Goal: Transaction & Acquisition: Purchase product/service

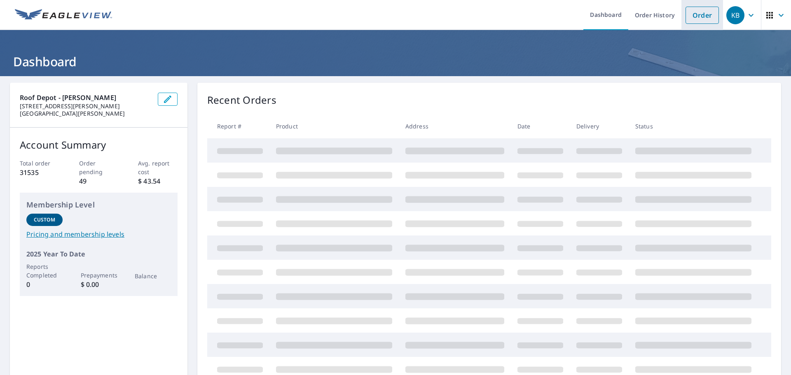
click at [697, 5] on li "Order" at bounding box center [703, 15] width 42 height 30
click at [686, 21] on link "Order" at bounding box center [702, 15] width 33 height 17
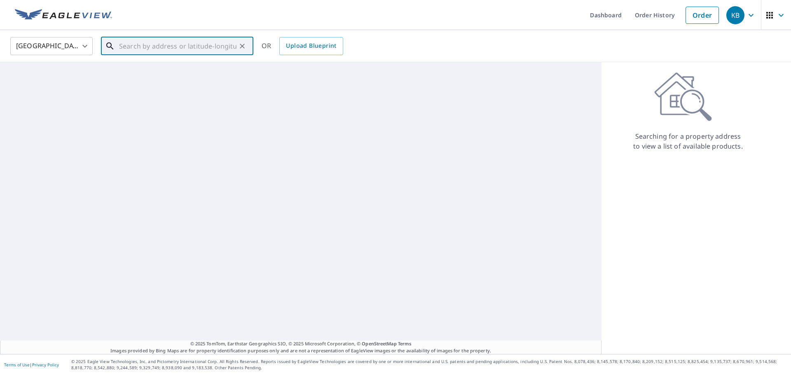
click at [189, 45] on input "text" at bounding box center [177, 46] width 117 height 23
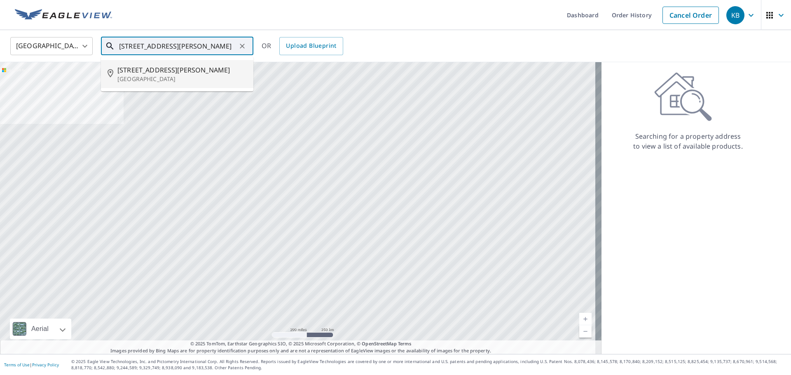
click at [181, 67] on span "[STREET_ADDRESS][PERSON_NAME]" at bounding box center [181, 70] width 129 height 10
type input "[STREET_ADDRESS][PERSON_NAME]"
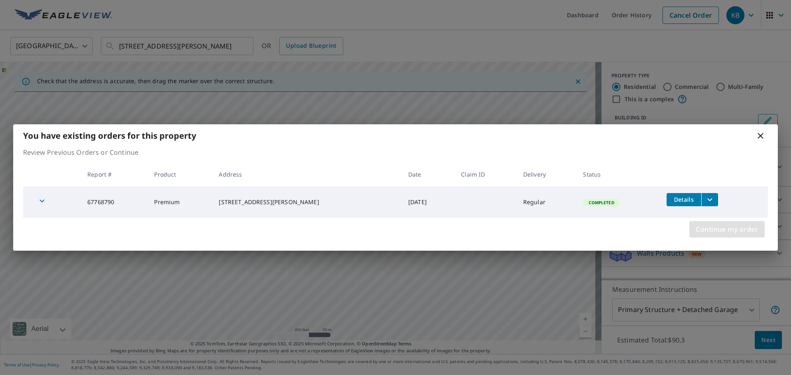
click at [737, 233] on span "Continue my order" at bounding box center [727, 230] width 62 height 12
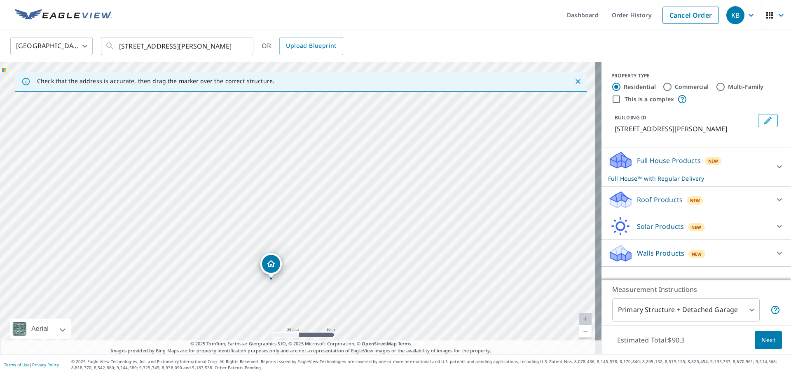
drag, startPoint x: 286, startPoint y: 190, endPoint x: 277, endPoint y: 275, distance: 86.2
click at [670, 199] on p "Roof Products" at bounding box center [660, 200] width 46 height 10
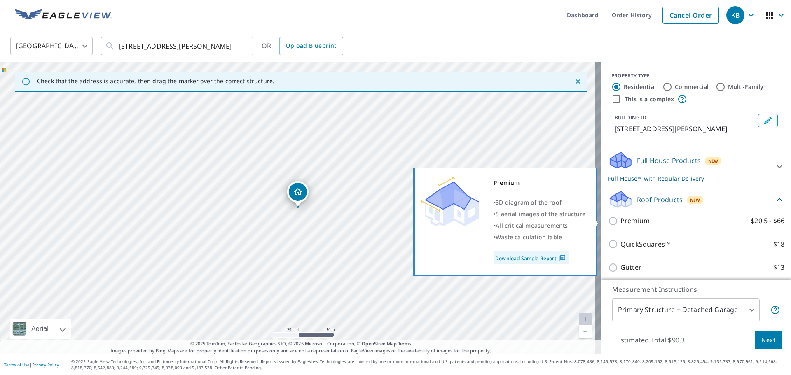
drag, startPoint x: 645, startPoint y: 220, endPoint x: 649, endPoint y: 225, distance: 5.8
click at [645, 220] on label "Premium $20.5 - $66" at bounding box center [703, 221] width 164 height 10
click at [621, 220] on input "Premium $20.5 - $66" at bounding box center [614, 221] width 12 height 10
checkbox input "true"
checkbox input "false"
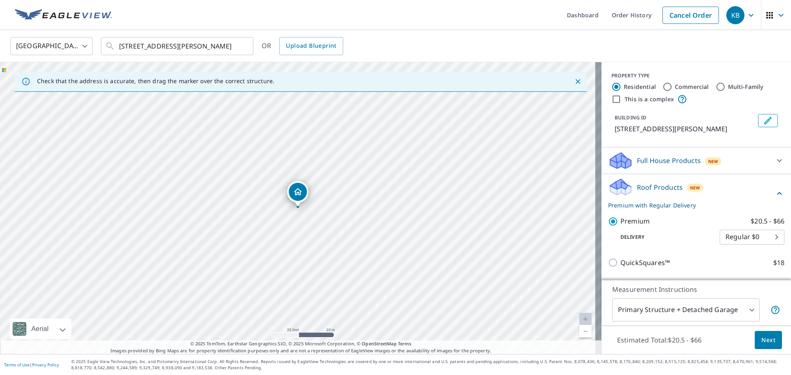
click at [767, 342] on span "Next" at bounding box center [769, 340] width 14 height 10
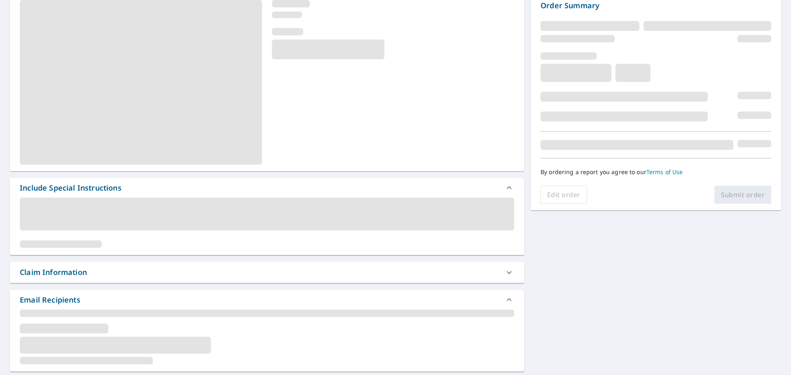
scroll to position [93, 0]
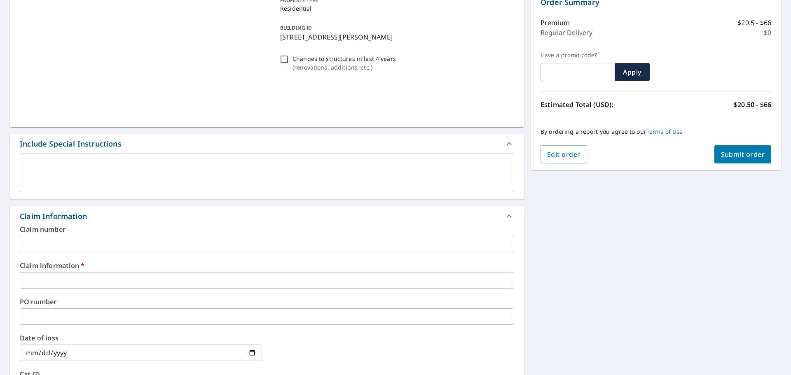
click at [67, 183] on textarea at bounding box center [267, 173] width 483 height 23
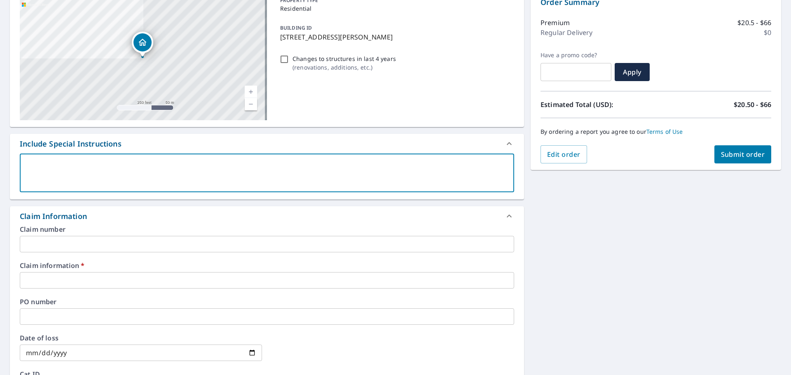
scroll to position [103, 0]
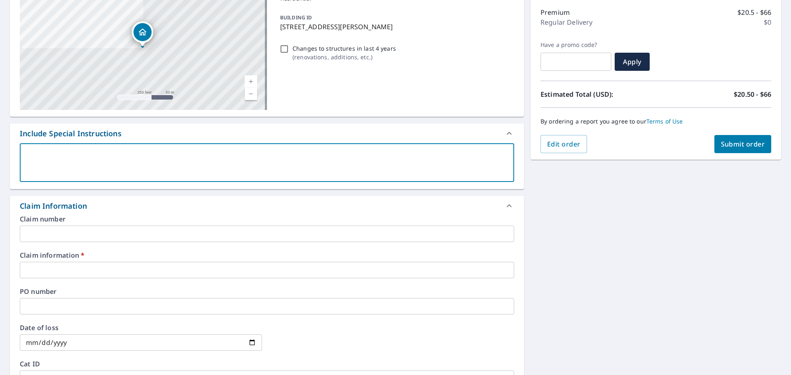
type textarea "N"
type textarea "x"
checkbox input "true"
type textarea "Ne"
type textarea "x"
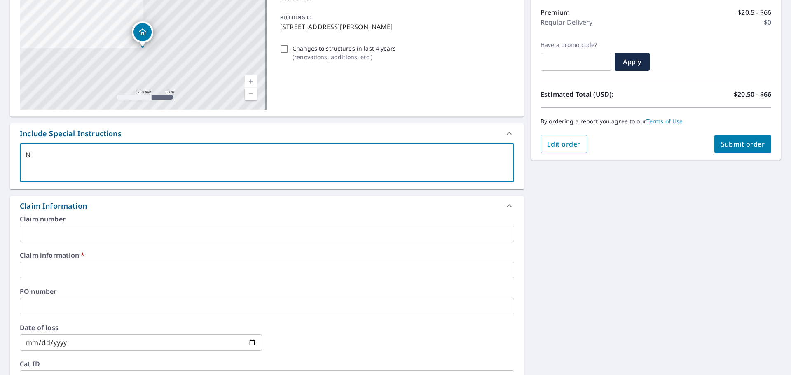
checkbox input "true"
type textarea "Nee"
type textarea "x"
checkbox input "true"
type textarea "Need"
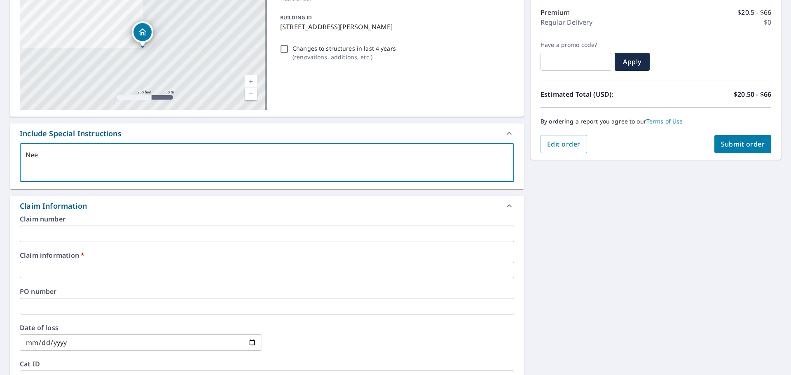
type textarea "x"
checkbox input "true"
type textarea "Need"
type textarea "x"
checkbox input "true"
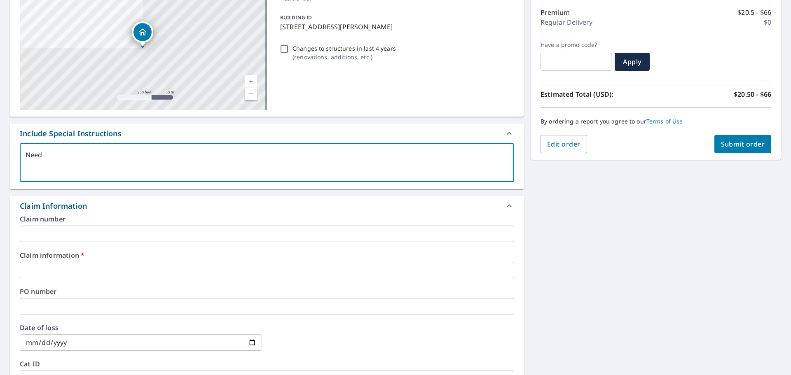
type textarea "Need d"
type textarea "x"
checkbox input "true"
type textarea "Need de"
type textarea "x"
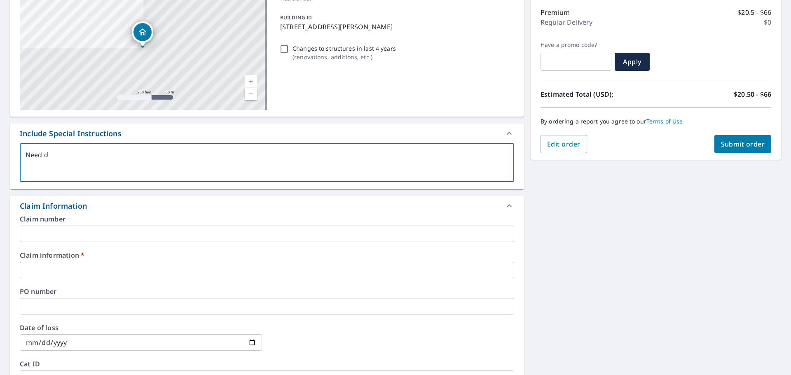
checkbox input "true"
type textarea "Need det"
type textarea "x"
checkbox input "true"
type textarea "Need deta"
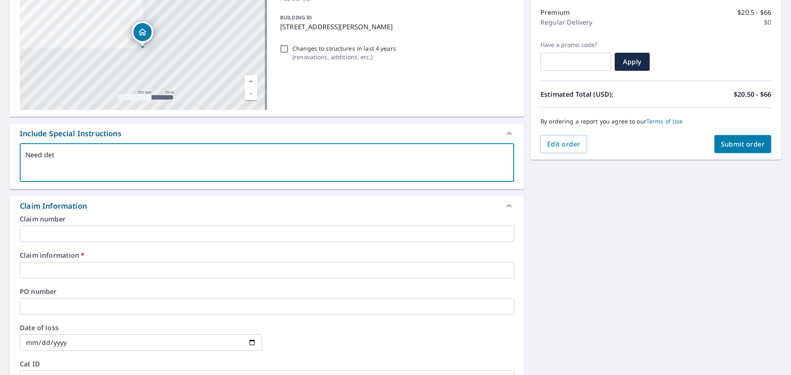
type textarea "x"
checkbox input "true"
type textarea "Need detac"
type textarea "x"
checkbox input "true"
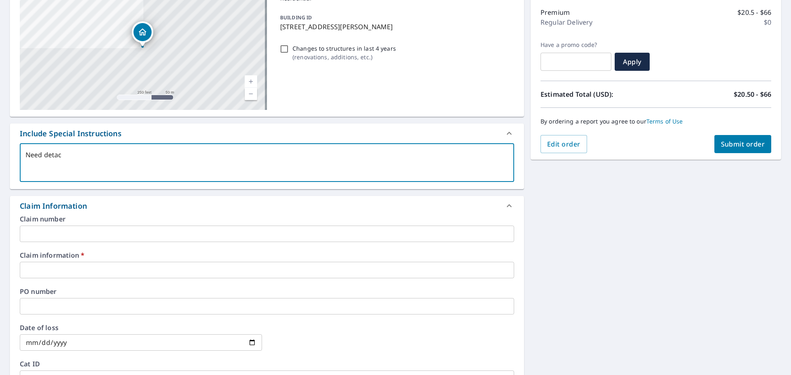
type textarea "Need detach"
type textarea "x"
checkbox input "true"
type textarea "Need detache"
type textarea "x"
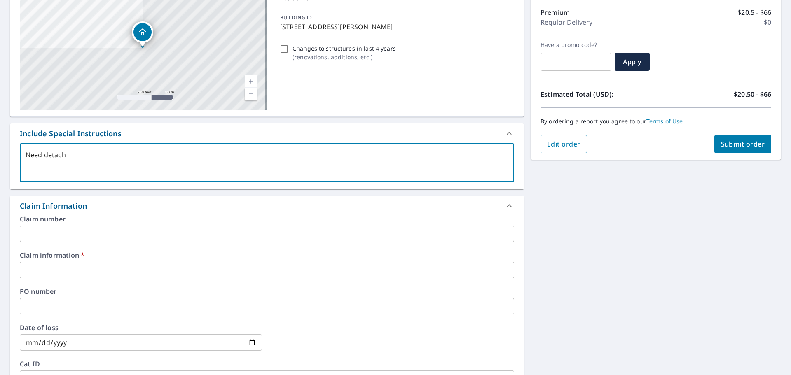
checkbox input "true"
type textarea "Need detached"
type textarea "x"
checkbox input "true"
type textarea "Need detached"
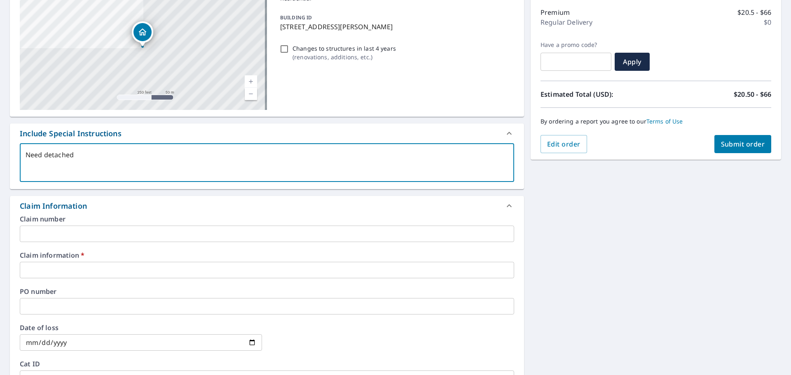
type textarea "x"
checkbox input "true"
type textarea "Need detached g"
type textarea "x"
checkbox input "true"
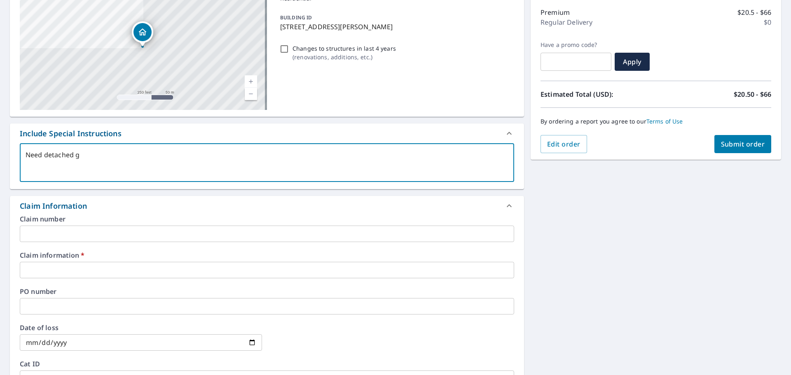
type textarea "Need detached ga"
type textarea "x"
checkbox input "true"
type textarea "Need detached gar"
type textarea "x"
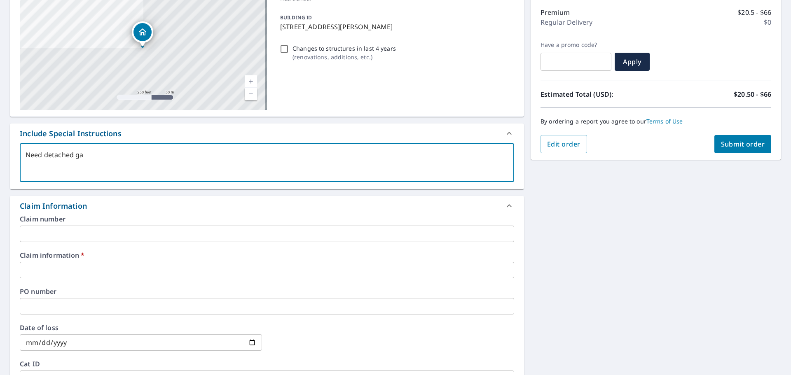
checkbox input "true"
type textarea "Need detached gara"
type textarea "x"
checkbox input "true"
type textarea "Need detached garag"
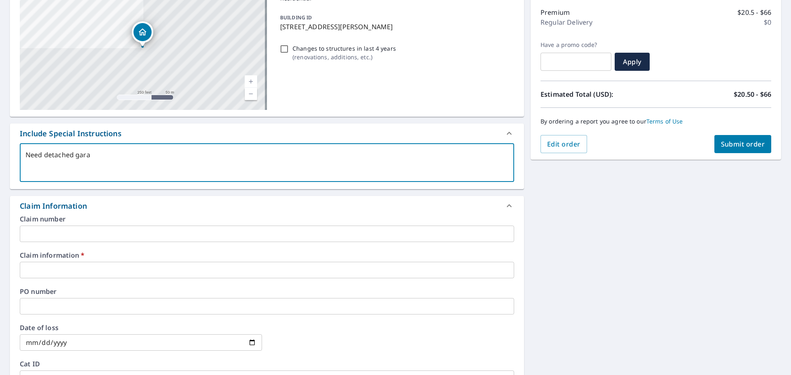
type textarea "x"
checkbox input "true"
type textarea "Need detached garage"
type textarea "x"
checkbox input "true"
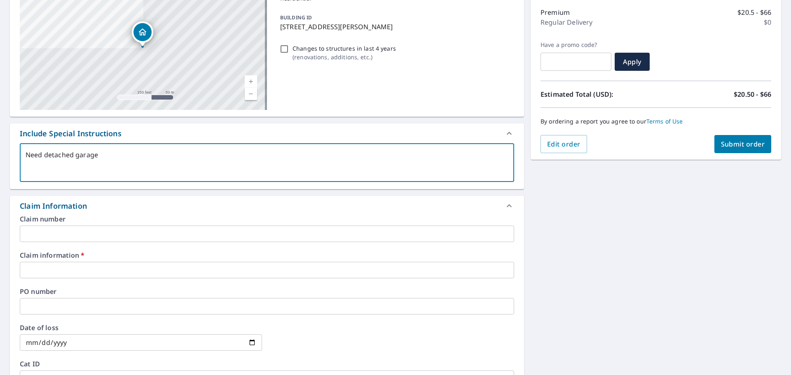
type textarea "Need detached garage"
type textarea "x"
checkbox input "true"
type textarea "Need detached garage u"
type textarea "x"
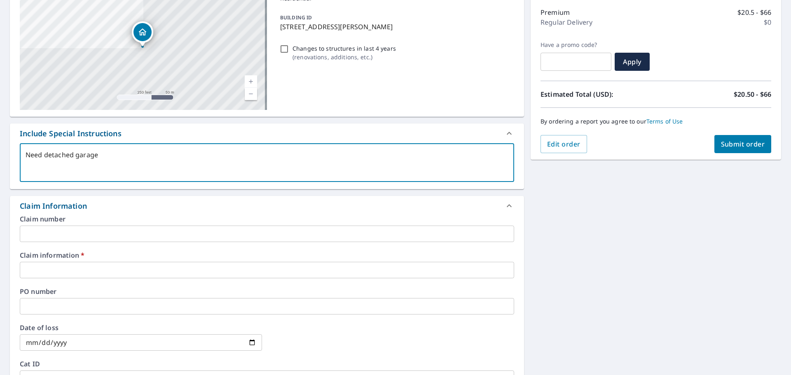
checkbox input "true"
type textarea "Need detached garage un"
type textarea "x"
checkbox input "true"
type textarea "Need detached garage und"
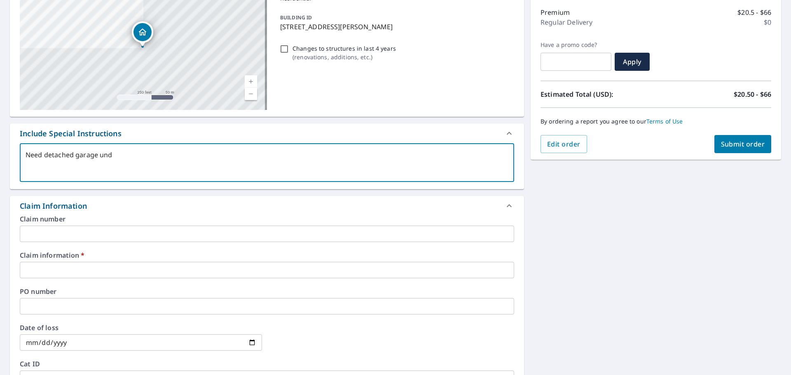
type textarea "x"
checkbox input "true"
type textarea "Need detached garage unde"
type textarea "x"
checkbox input "true"
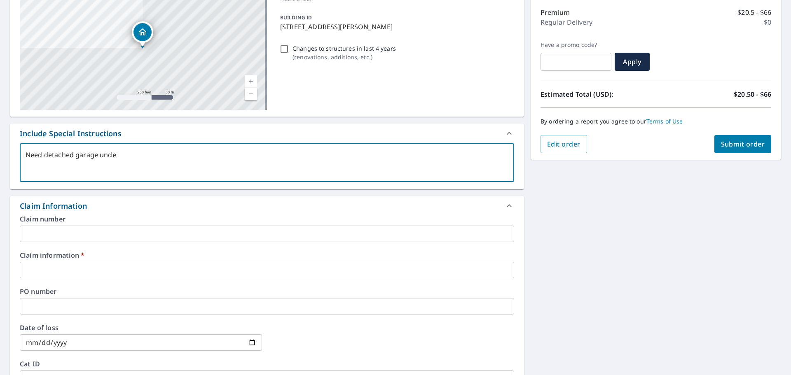
type textarea "Need detached garage under"
type textarea "x"
checkbox input "true"
type textarea "Need detached garage under"
type textarea "x"
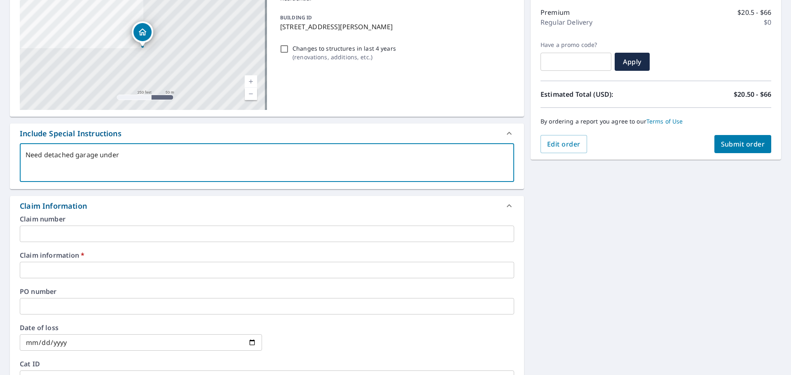
checkbox input "true"
type textarea "Need detached garage under p"
type textarea "x"
checkbox input "true"
type textarea "Need detached garage under pi"
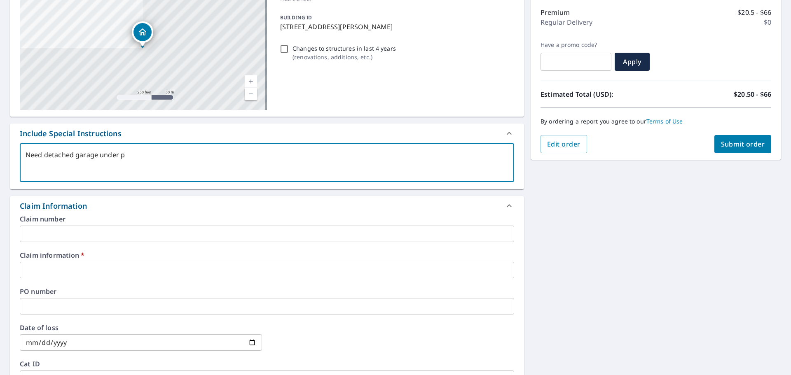
type textarea "x"
checkbox input "true"
type textarea "Need detached garage under pin"
type textarea "x"
checkbox input "true"
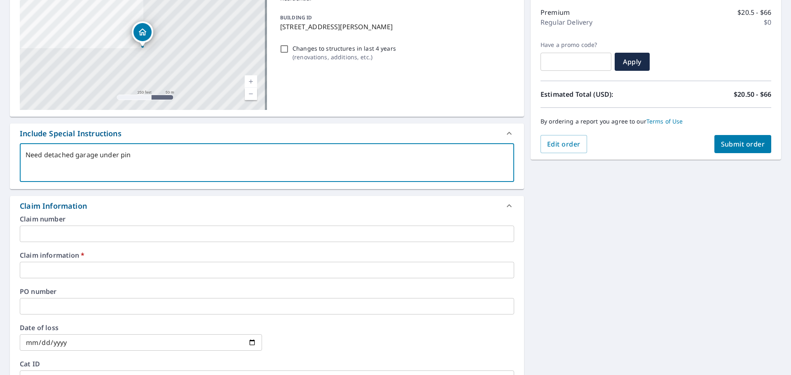
type textarea "Need detached garage under pin"
type textarea "x"
checkbox input "true"
type textarea "Need detached garage under pin p"
type textarea "x"
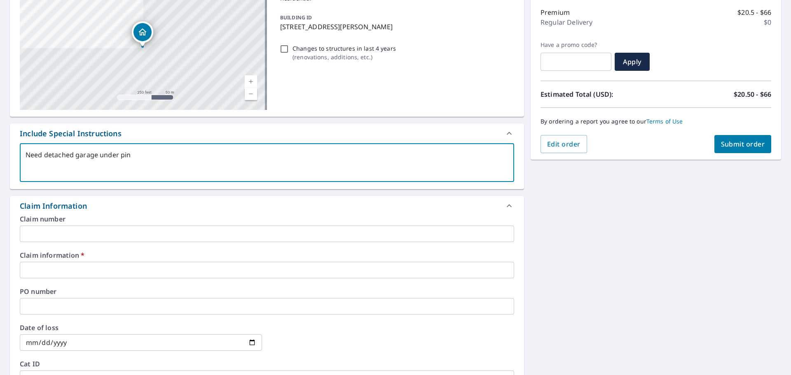
checkbox input "true"
type textarea "Need detached garage under pin po"
type textarea "x"
checkbox input "true"
type textarea "Need detached garage under pin poi"
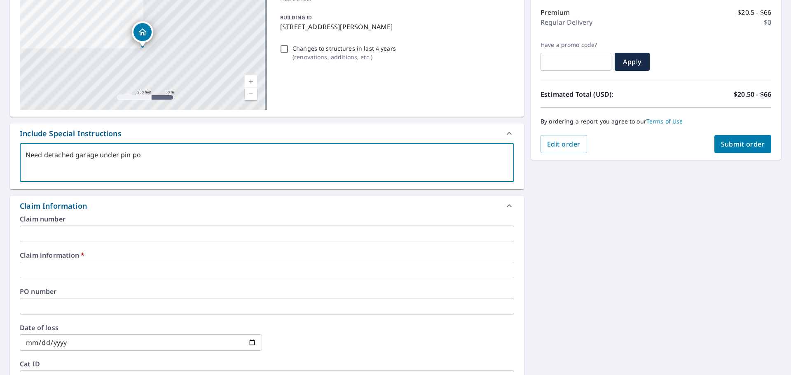
type textarea "x"
checkbox input "true"
type textarea "Need detached garage under pin poin"
type textarea "x"
checkbox input "true"
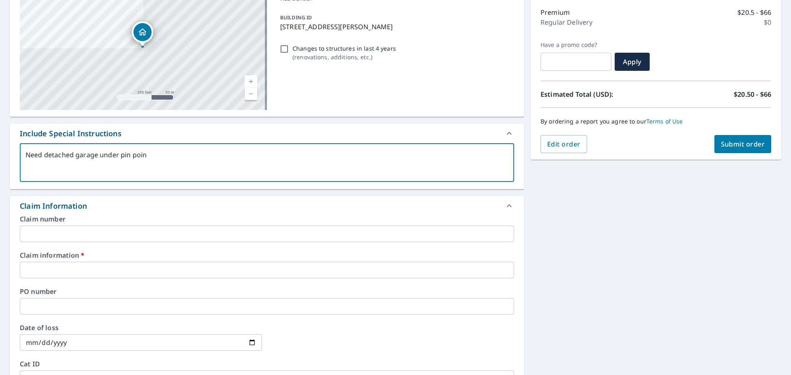
type textarea "Need detached garage under pin point"
type textarea "x"
checkbox input "true"
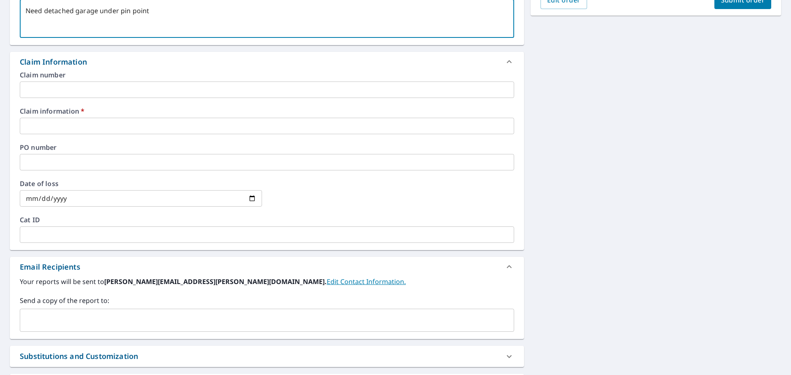
type textarea "Need detached garage under pin point"
click at [73, 122] on input "text" at bounding box center [267, 126] width 495 height 16
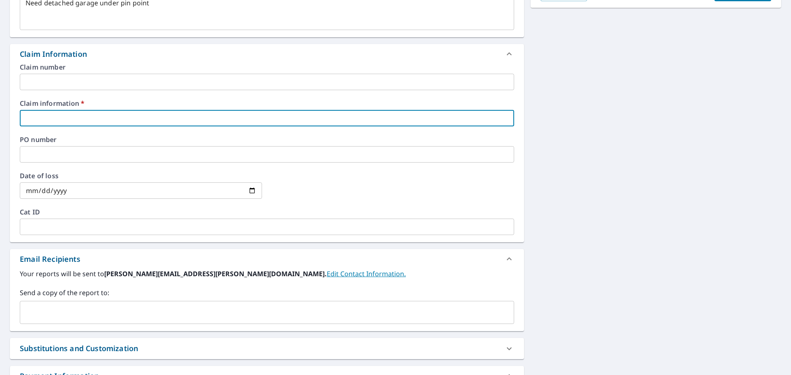
scroll to position [258, 0]
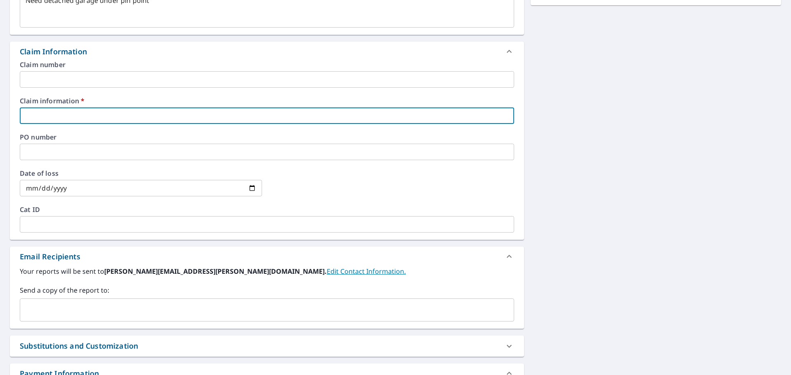
type textarea "x"
type input "5"
checkbox input "true"
type textarea "x"
type input "59"
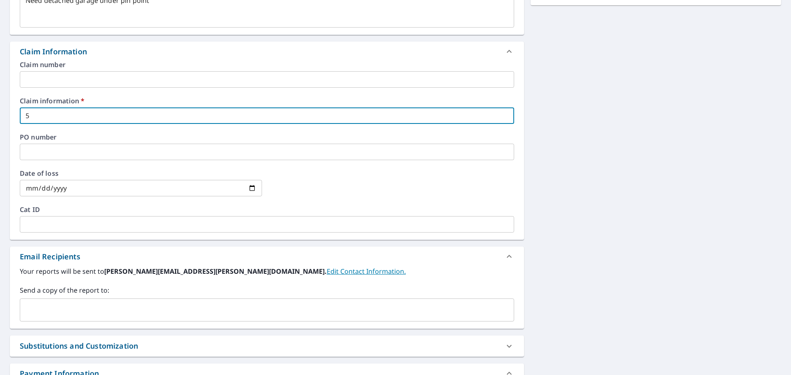
checkbox input "true"
type textarea "x"
type input "591"
checkbox input "true"
type textarea "x"
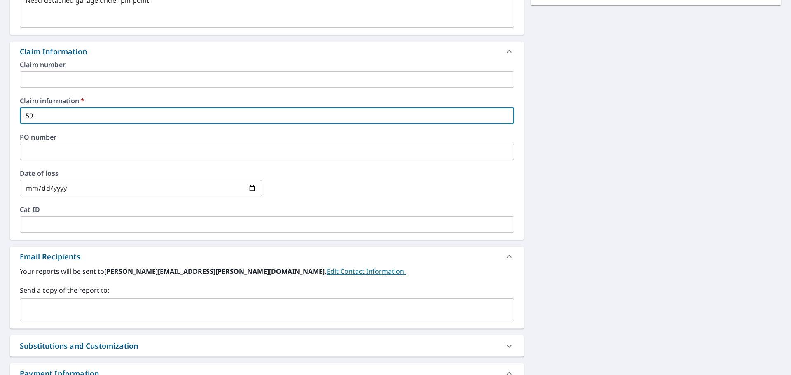
type input "5911"
checkbox input "true"
type textarea "x"
type input "59118"
checkbox input "true"
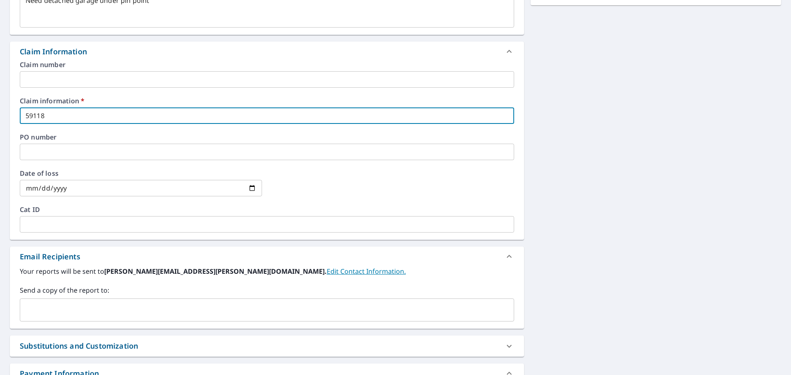
type textarea "x"
type input "591182"
checkbox input "true"
type input "591182"
click at [77, 314] on input "text" at bounding box center [260, 310] width 475 height 16
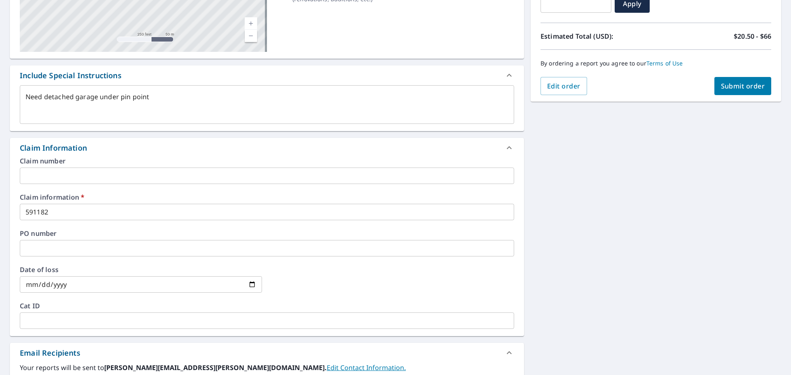
scroll to position [69, 0]
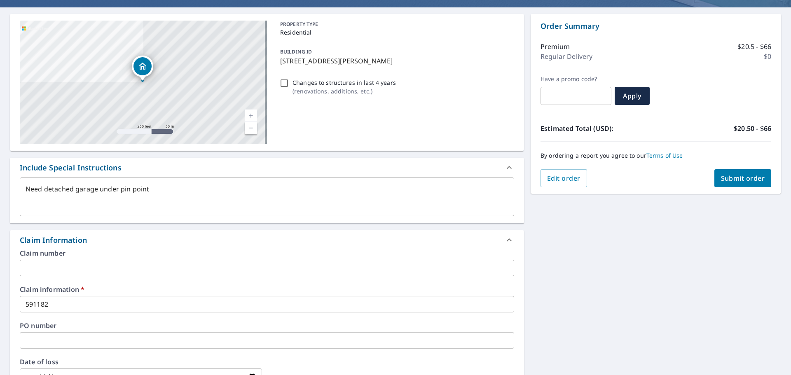
type input "[EMAIL_ADDRESS][PERSON_NAME][DOMAIN_NAME]"
type textarea "x"
checkbox input "true"
click at [734, 181] on span "Submit order" at bounding box center [743, 178] width 44 height 9
type textarea "x"
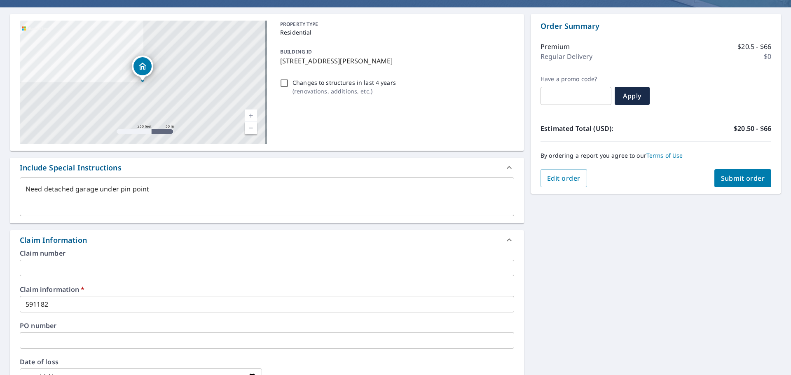
checkbox input "true"
